Goal: Entertainment & Leisure: Consume media (video, audio)

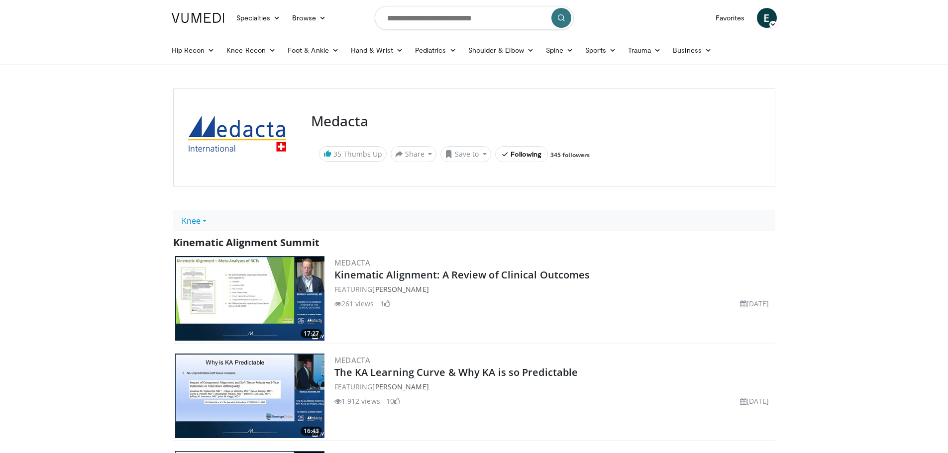
click at [293, 300] on img at bounding box center [249, 298] width 149 height 85
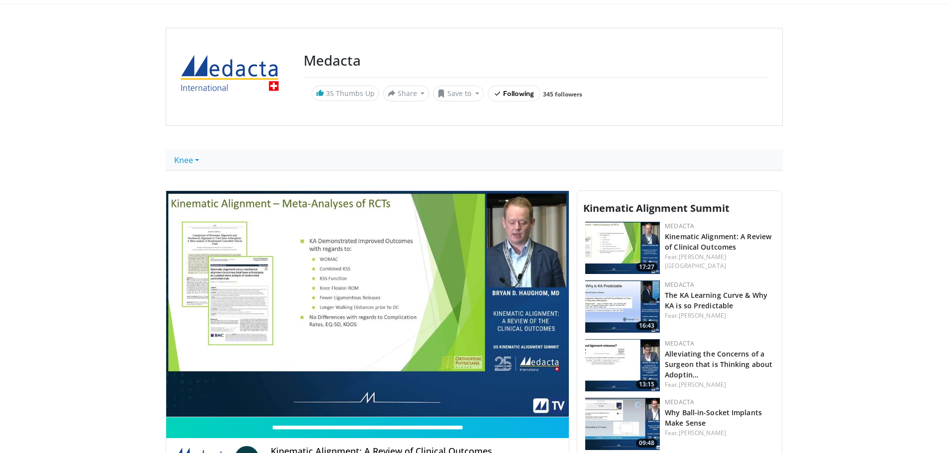
scroll to position [100, 0]
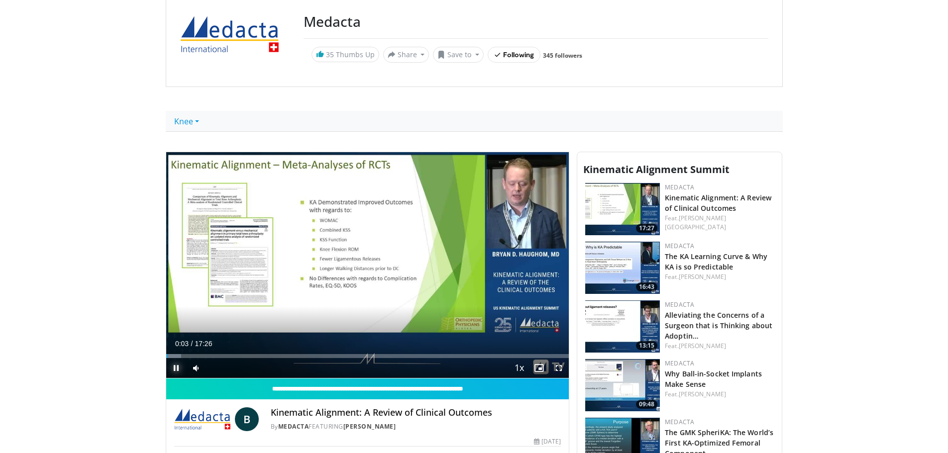
click at [174, 364] on span "Video Player" at bounding box center [176, 368] width 20 height 20
